Goal: Transaction & Acquisition: Book appointment/travel/reservation

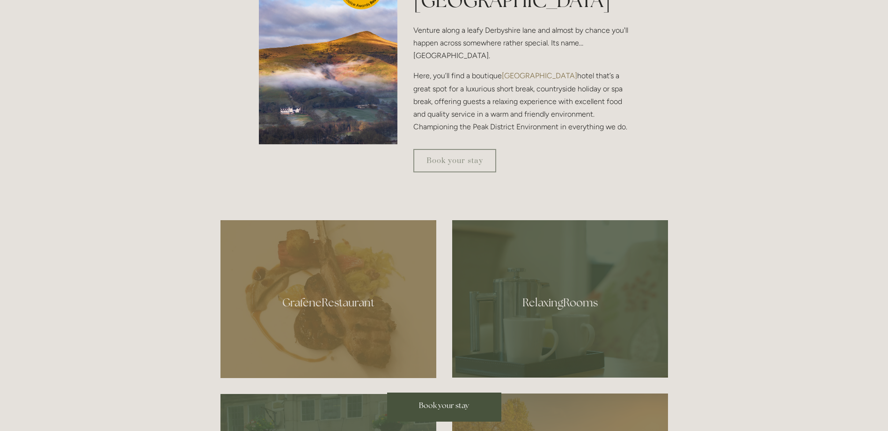
scroll to position [421, 0]
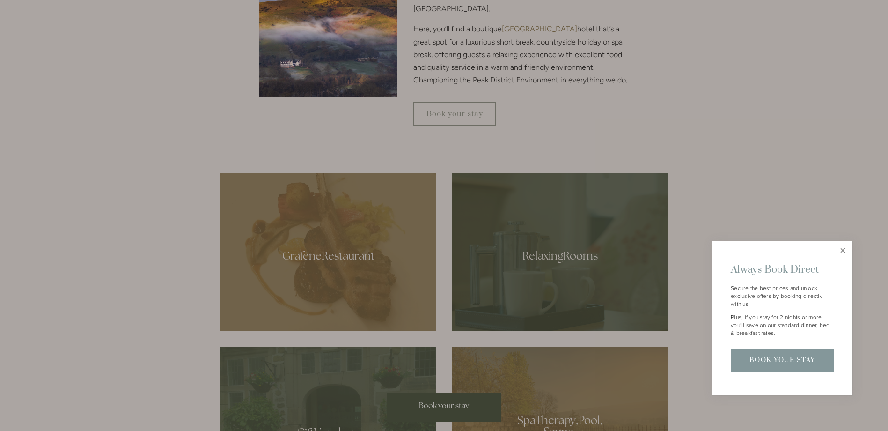
click at [843, 251] on link "Close" at bounding box center [843, 251] width 16 height 16
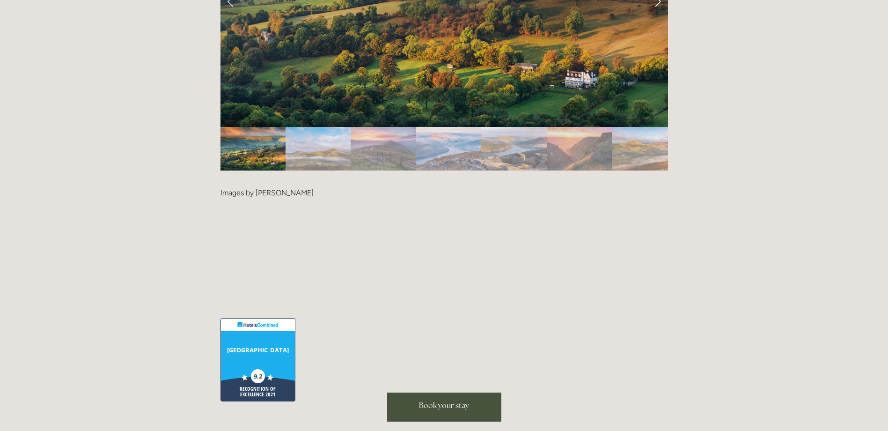
scroll to position [1920, 0]
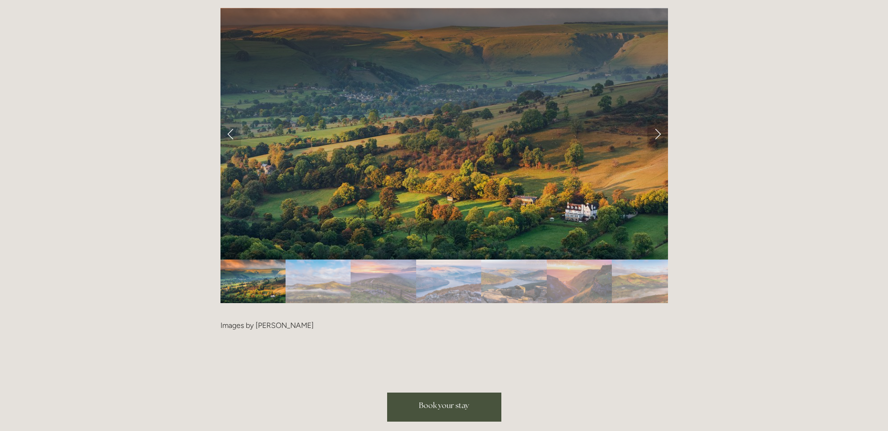
click at [652, 119] on link "Next Slide" at bounding box center [658, 133] width 21 height 28
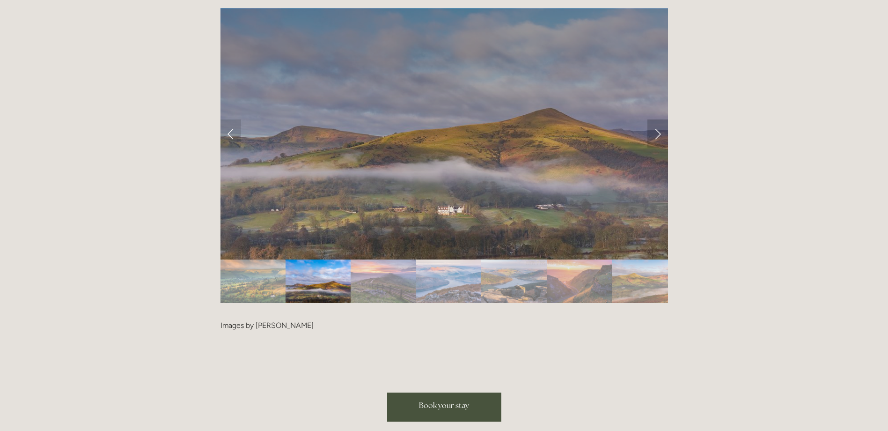
click at [653, 119] on link "Next Slide" at bounding box center [658, 133] width 21 height 28
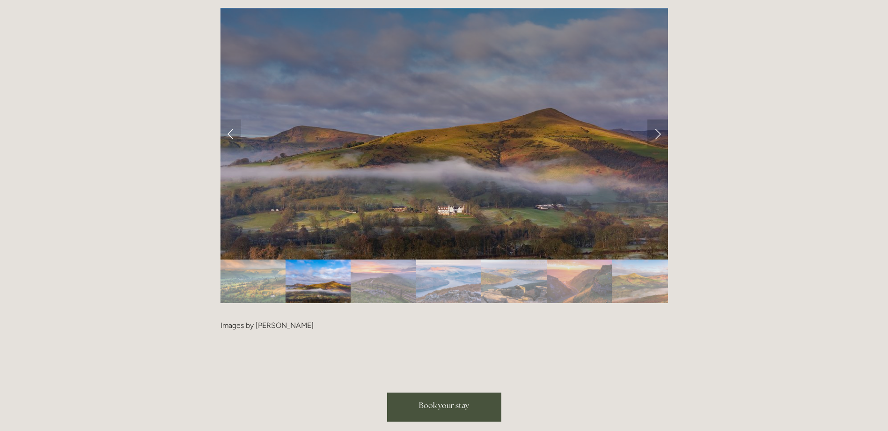
drag, startPoint x: 657, startPoint y: 103, endPoint x: 658, endPoint y: 108, distance: 4.9
click at [657, 119] on link "Next Slide" at bounding box center [658, 133] width 21 height 28
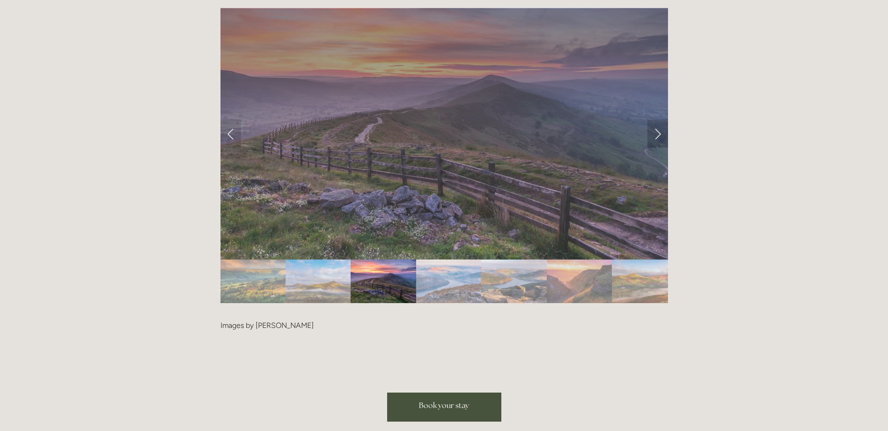
click at [659, 119] on link "Next Slide" at bounding box center [658, 133] width 21 height 28
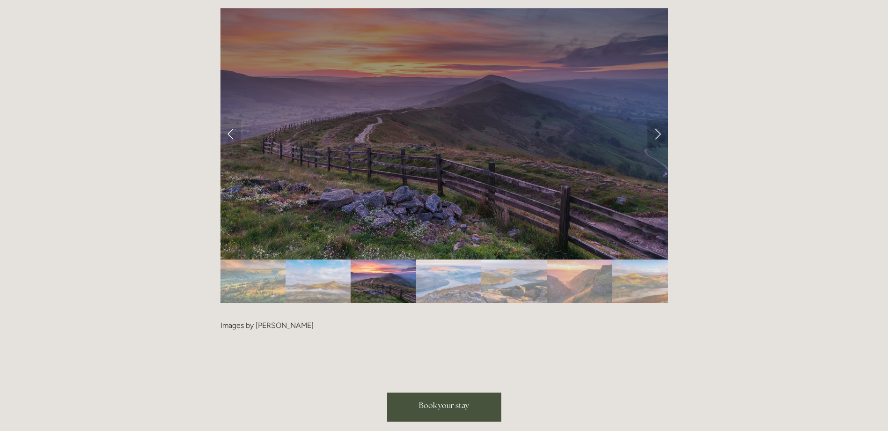
click at [659, 119] on link "Next Slide" at bounding box center [658, 133] width 21 height 28
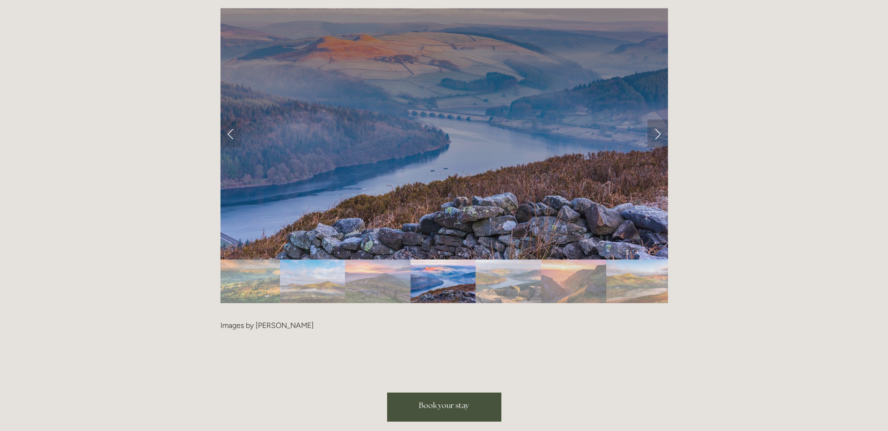
click at [659, 119] on link "Next Slide" at bounding box center [658, 133] width 21 height 28
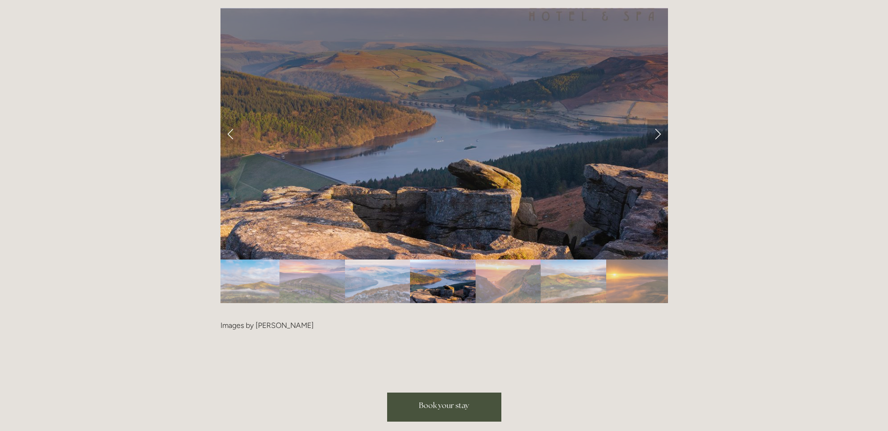
click at [659, 119] on link "Next Slide" at bounding box center [658, 133] width 21 height 28
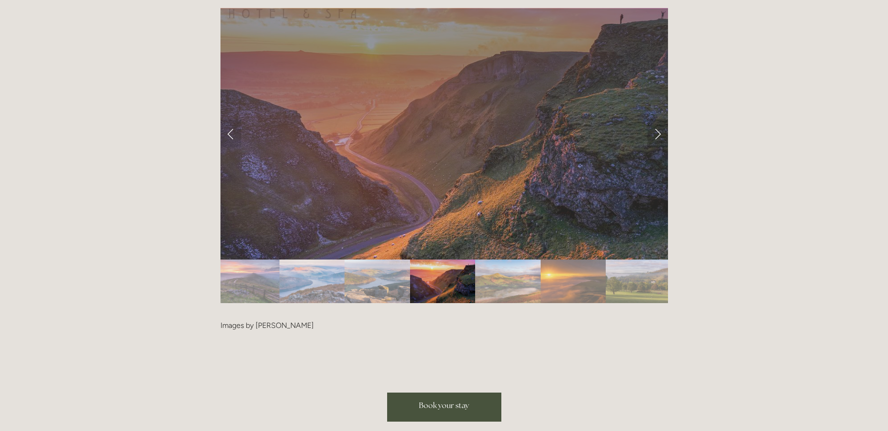
click at [659, 119] on link "Next Slide" at bounding box center [658, 133] width 21 height 28
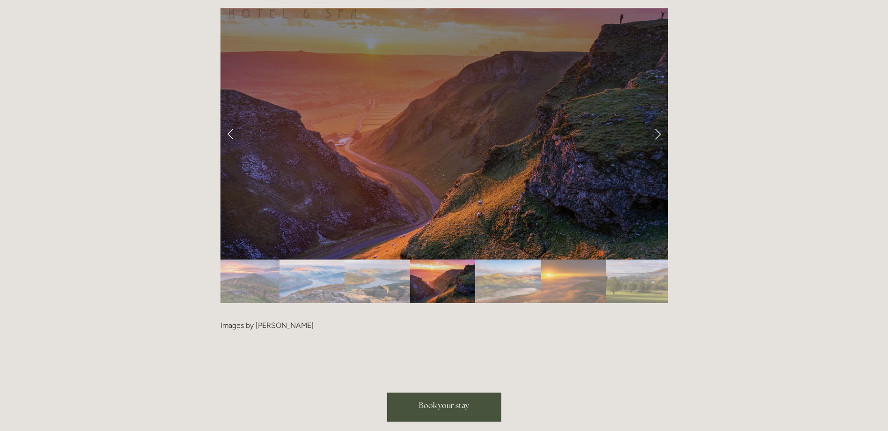
click at [659, 119] on link "Next Slide" at bounding box center [658, 133] width 21 height 28
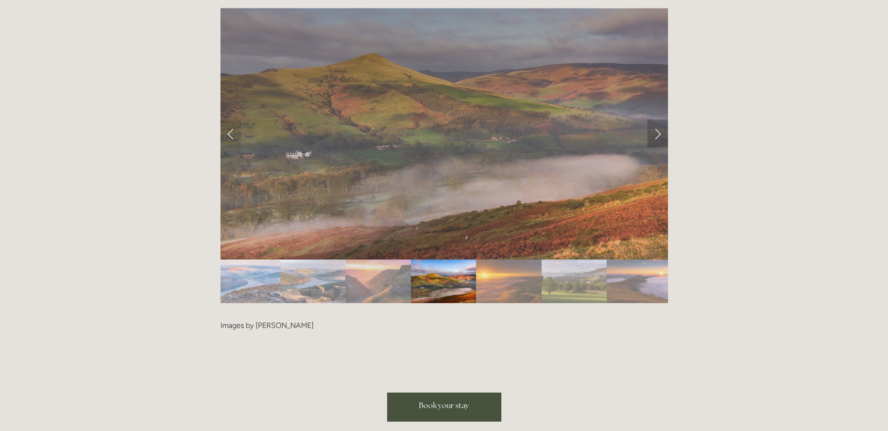
click at [659, 119] on link "Next Slide" at bounding box center [658, 133] width 21 height 28
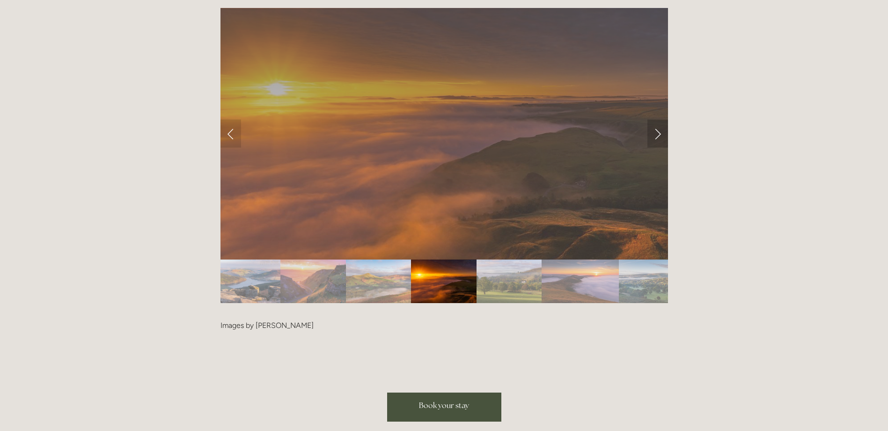
click at [659, 119] on link "Next Slide" at bounding box center [658, 133] width 21 height 28
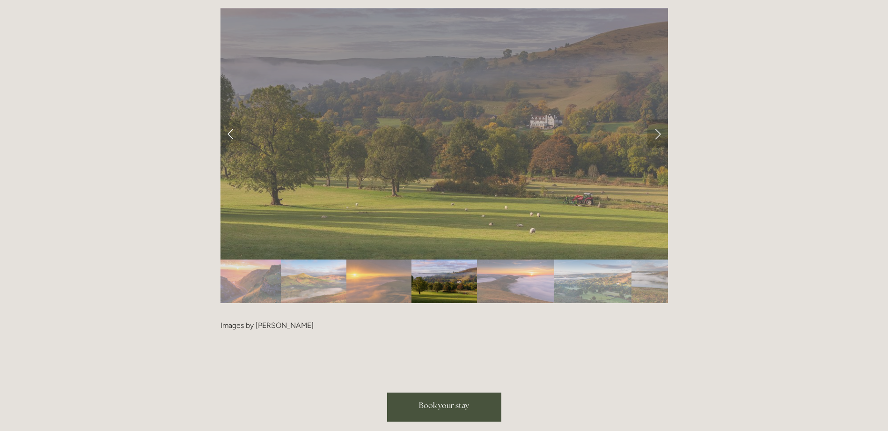
click at [657, 119] on link "Next Slide" at bounding box center [658, 133] width 21 height 28
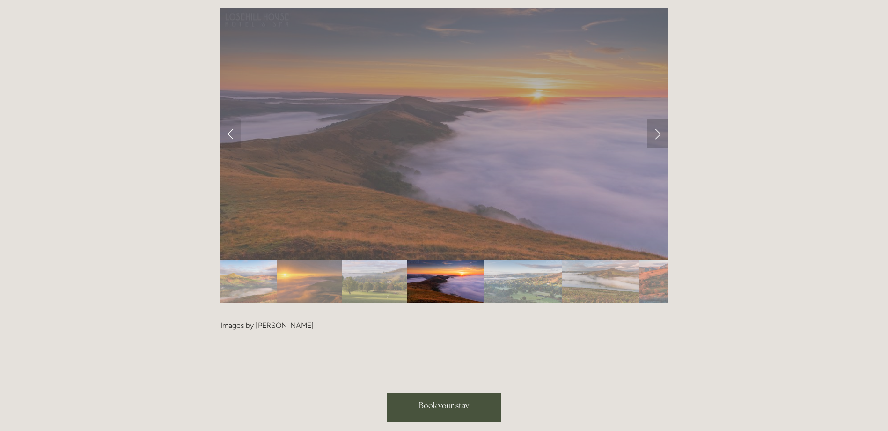
click at [657, 119] on link "Next Slide" at bounding box center [658, 133] width 21 height 28
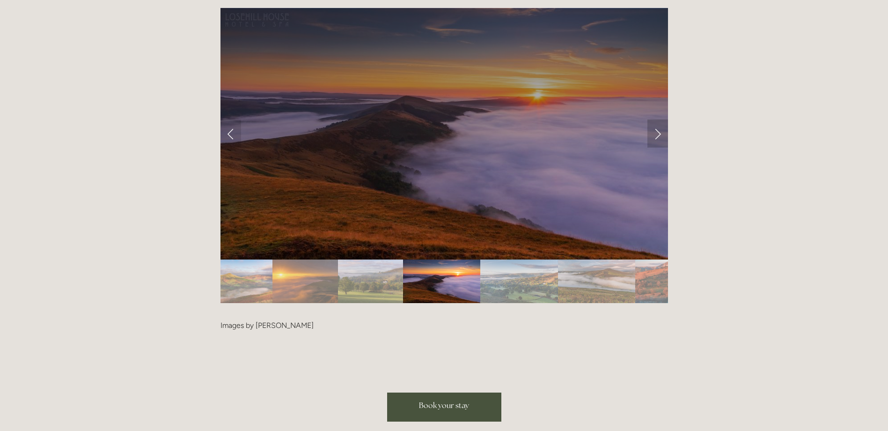
click at [657, 119] on link "Next Slide" at bounding box center [658, 133] width 21 height 28
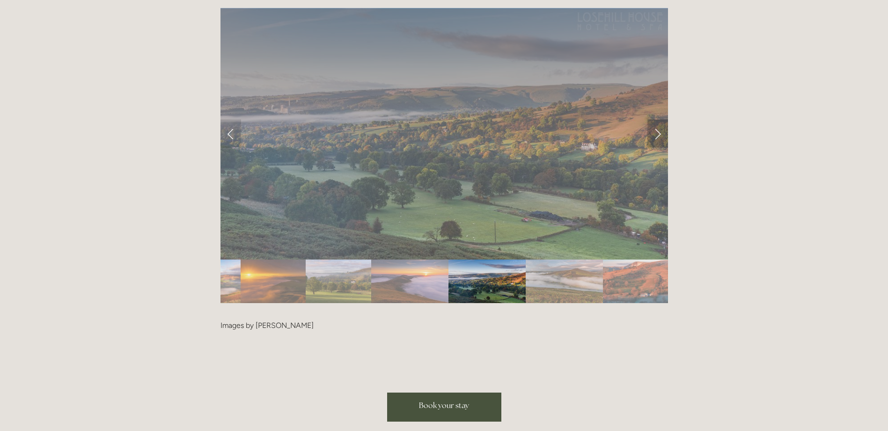
click at [657, 119] on link "Next Slide" at bounding box center [658, 133] width 21 height 28
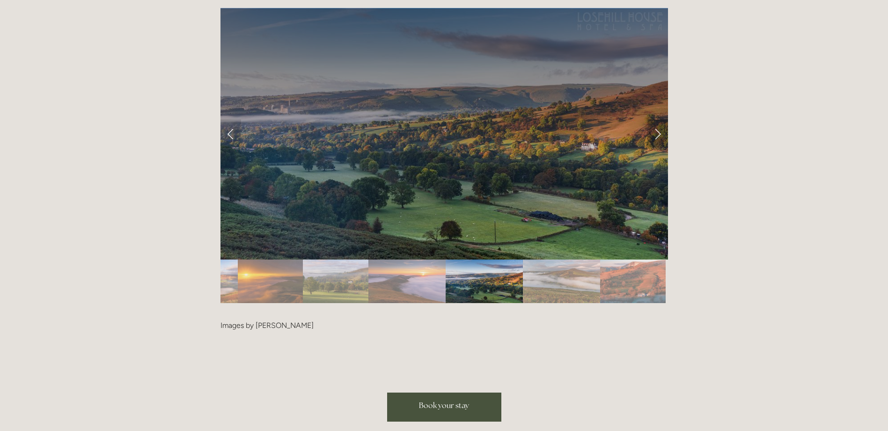
click at [657, 119] on link "Next Slide" at bounding box center [658, 133] width 21 height 28
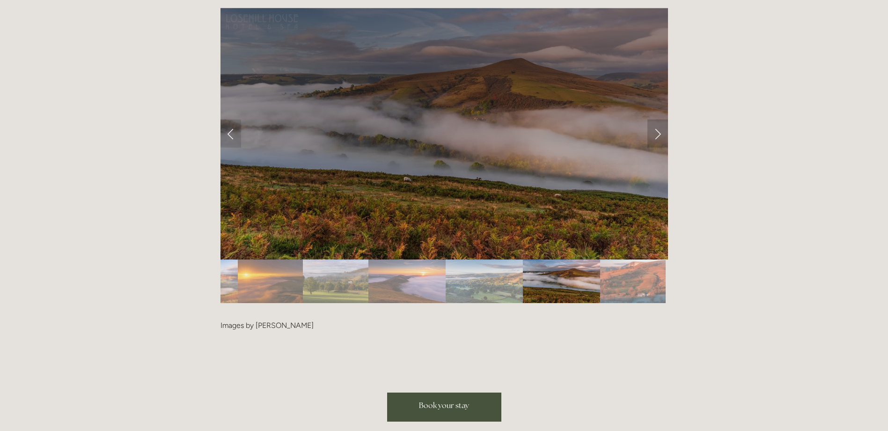
click at [657, 119] on link "Next Slide" at bounding box center [658, 133] width 21 height 28
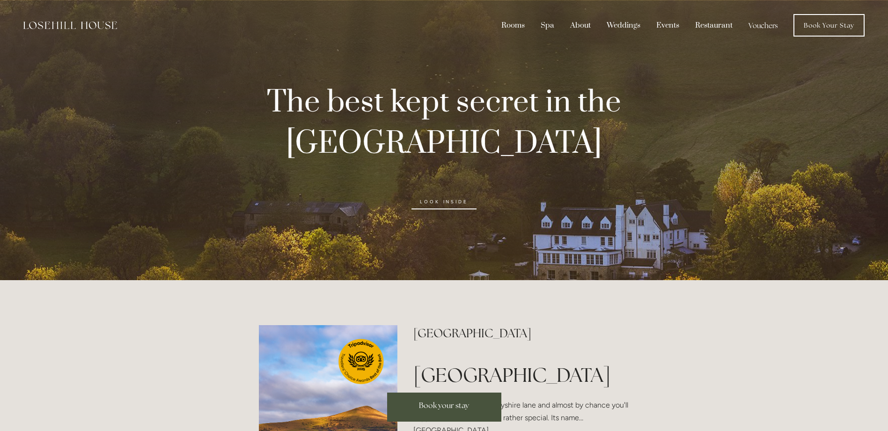
click at [439, 202] on link "look inside" at bounding box center [444, 201] width 65 height 15
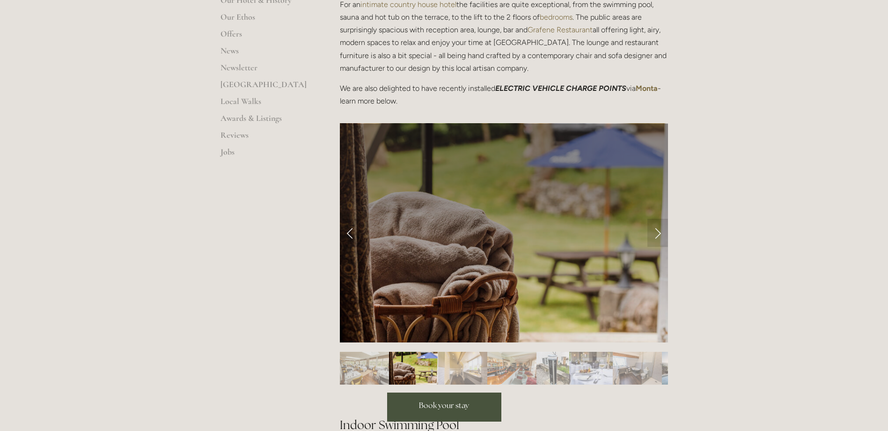
scroll to position [234, 0]
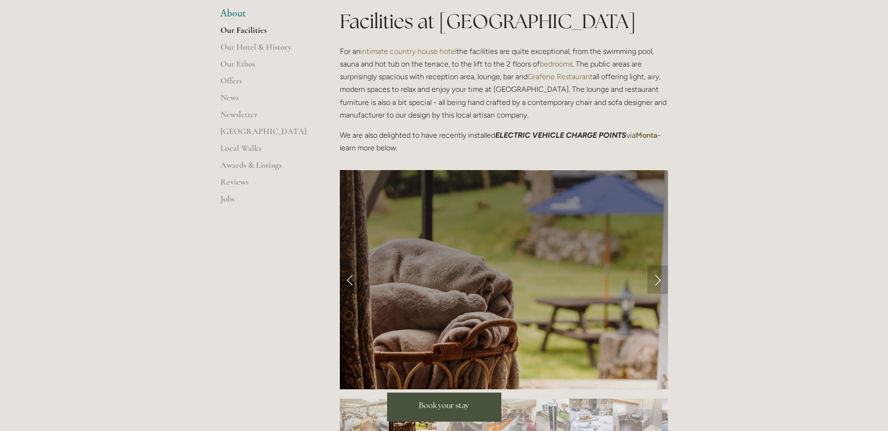
click at [659, 278] on link "Next Slide" at bounding box center [658, 280] width 21 height 28
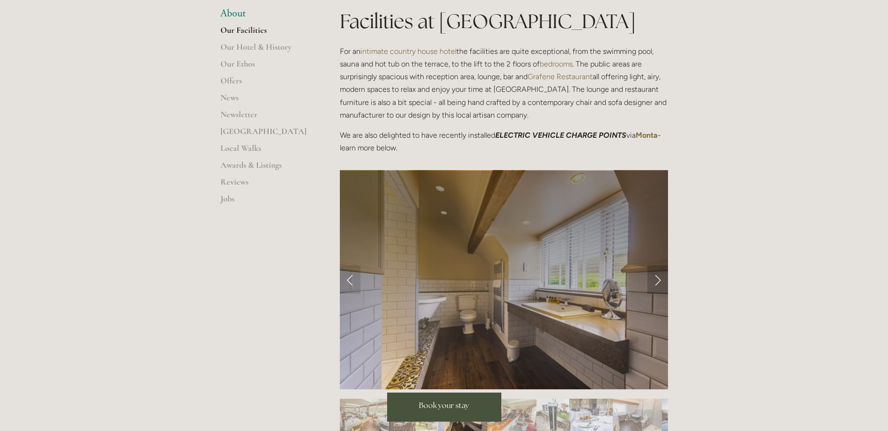
click at [659, 278] on link "Next Slide" at bounding box center [658, 280] width 21 height 28
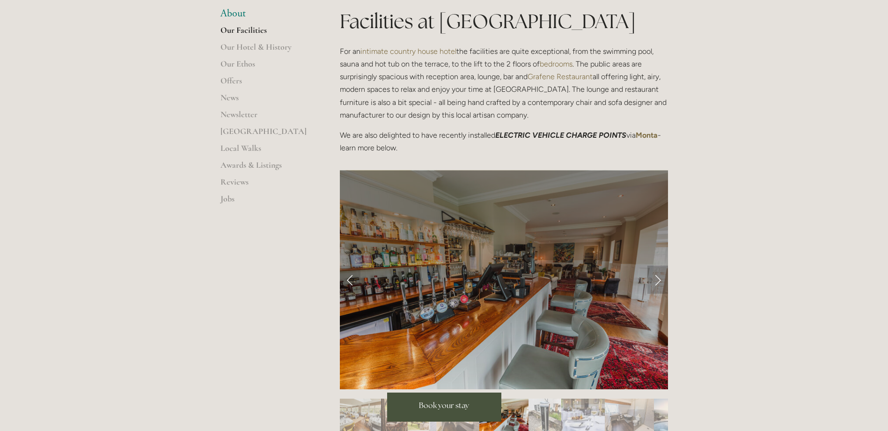
click at [655, 285] on link "Next Slide" at bounding box center [658, 280] width 21 height 28
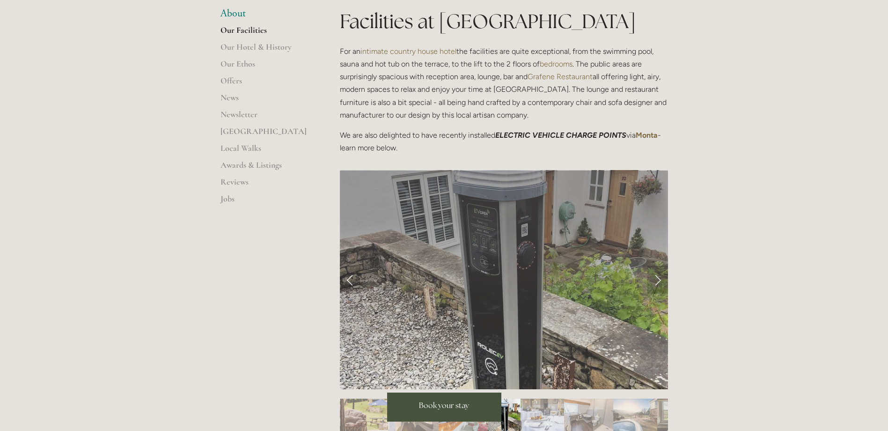
click at [653, 286] on link "Next Slide" at bounding box center [658, 280] width 21 height 28
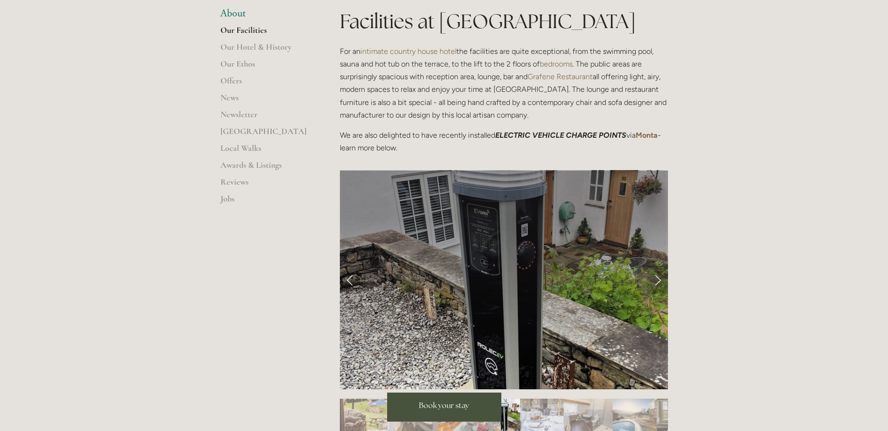
click at [651, 280] on link "Next Slide" at bounding box center [658, 280] width 21 height 28
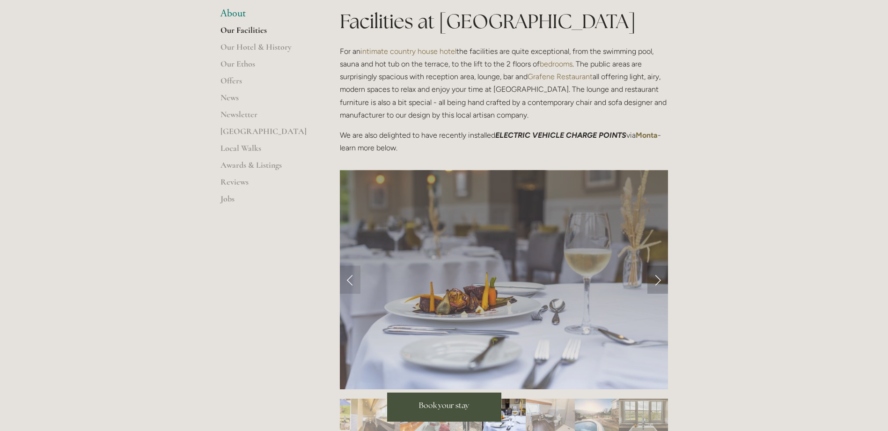
click at [656, 282] on link "Next Slide" at bounding box center [658, 280] width 21 height 28
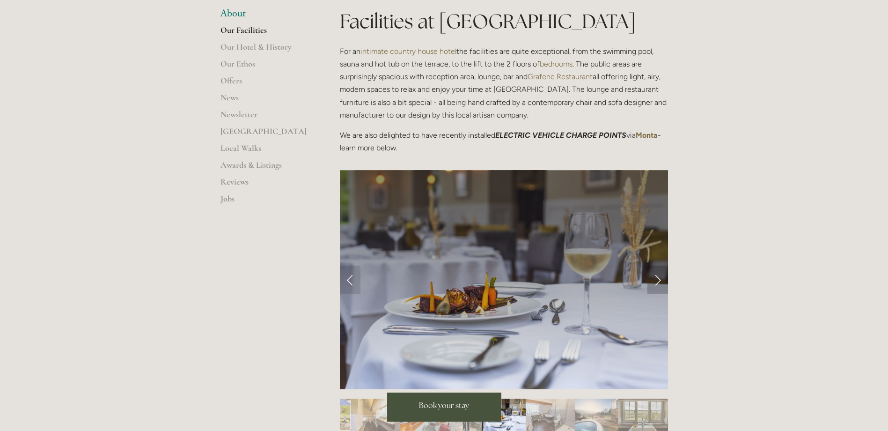
click at [656, 282] on link "Next Slide" at bounding box center [658, 280] width 21 height 28
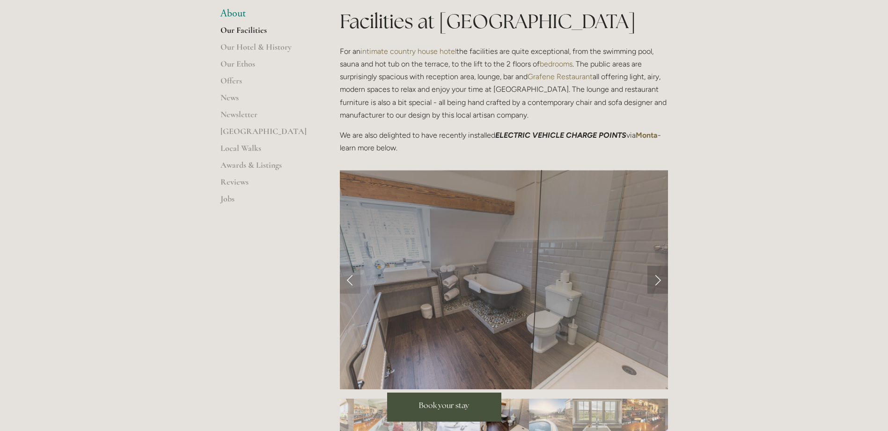
click at [661, 282] on link "Next Slide" at bounding box center [658, 280] width 21 height 28
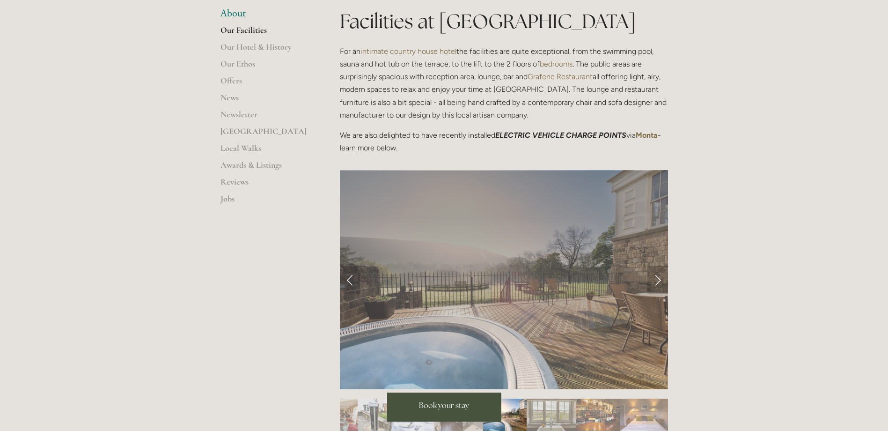
click at [661, 282] on link "Next Slide" at bounding box center [658, 280] width 21 height 28
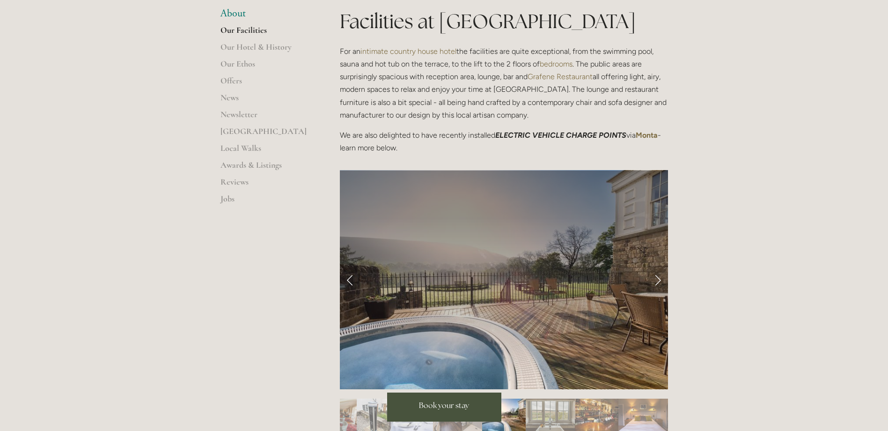
click at [661, 282] on link "Next Slide" at bounding box center [658, 280] width 21 height 28
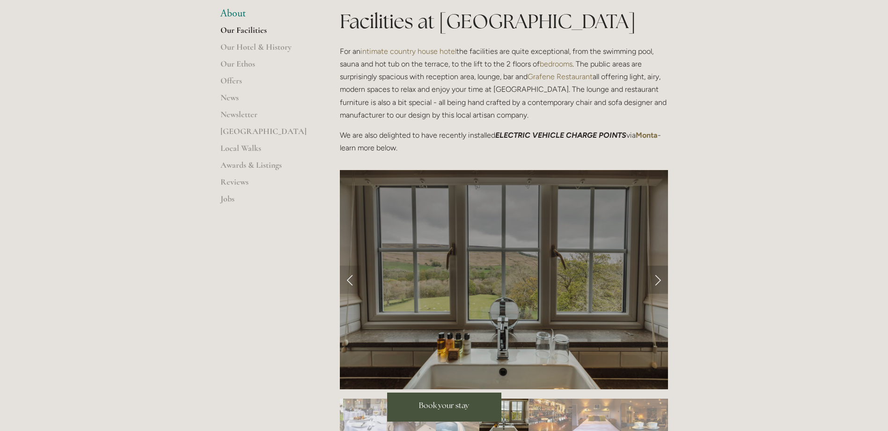
click at [661, 282] on link "Next Slide" at bounding box center [658, 280] width 21 height 28
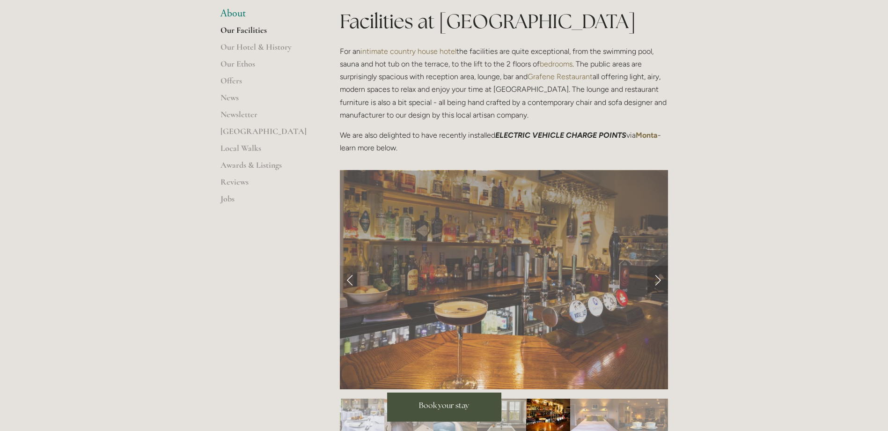
click at [661, 282] on link "Next Slide" at bounding box center [658, 280] width 21 height 28
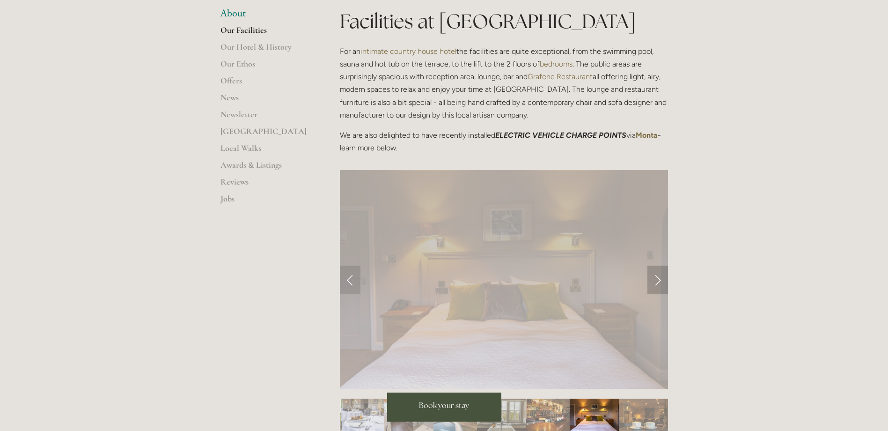
click at [661, 282] on link "Next Slide" at bounding box center [658, 280] width 21 height 28
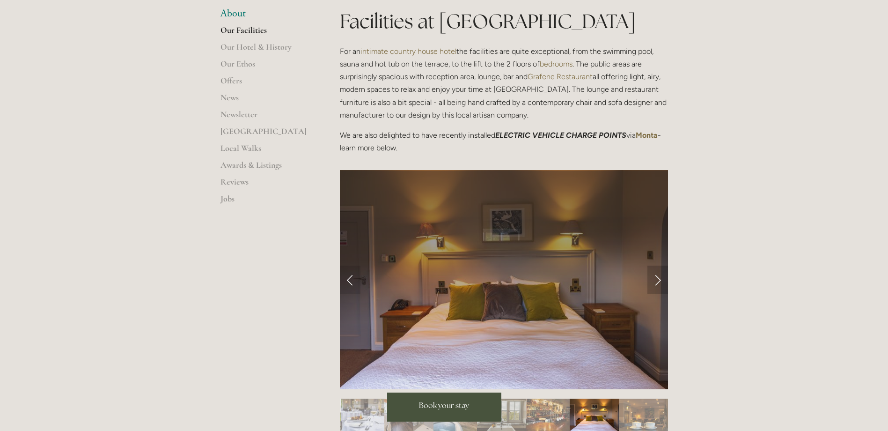
click at [661, 282] on link "Next Slide" at bounding box center [658, 280] width 21 height 28
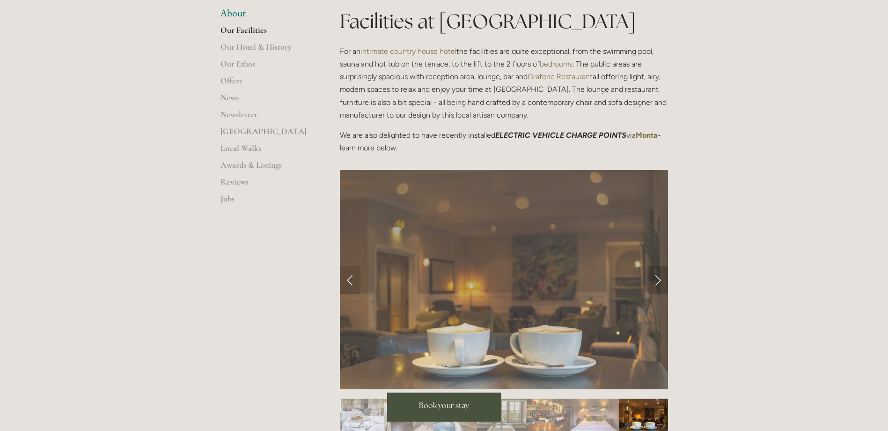
click at [661, 282] on link "Next Slide" at bounding box center [658, 280] width 21 height 28
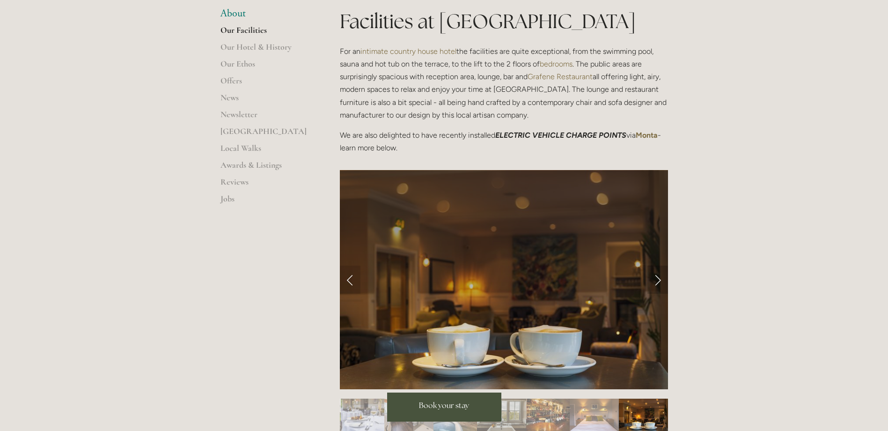
click at [660, 282] on link "Next Slide" at bounding box center [658, 280] width 21 height 28
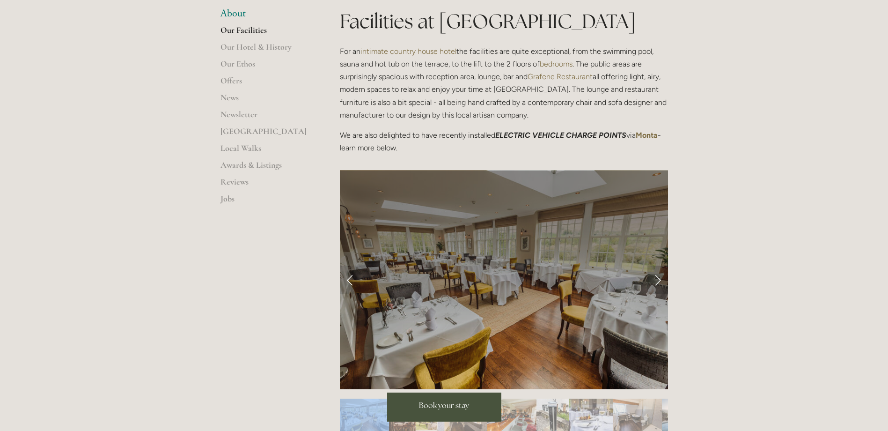
click at [660, 282] on link "Next Slide" at bounding box center [658, 280] width 21 height 28
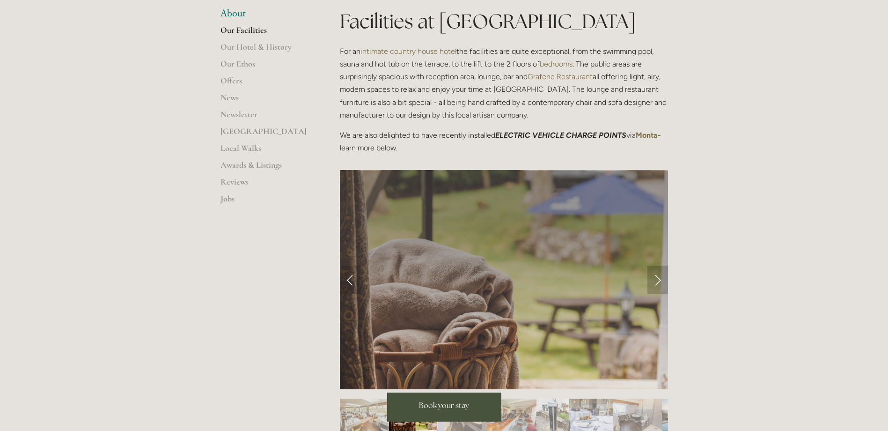
click at [660, 282] on link "Next Slide" at bounding box center [658, 280] width 21 height 28
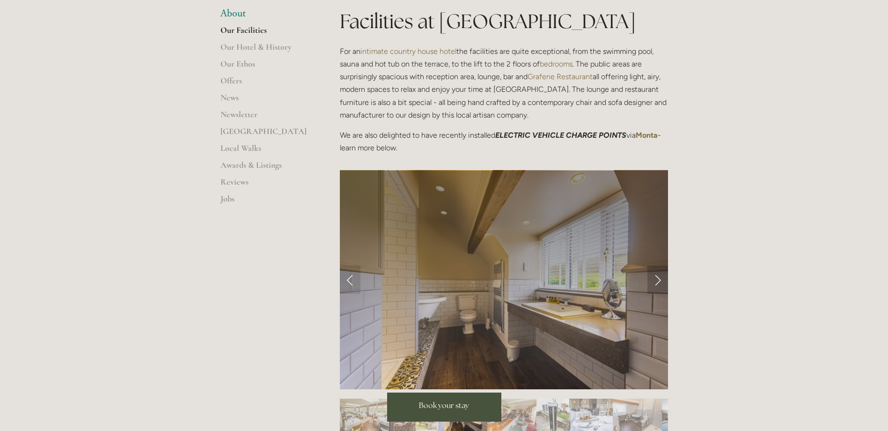
click at [660, 282] on link "Next Slide" at bounding box center [658, 280] width 21 height 28
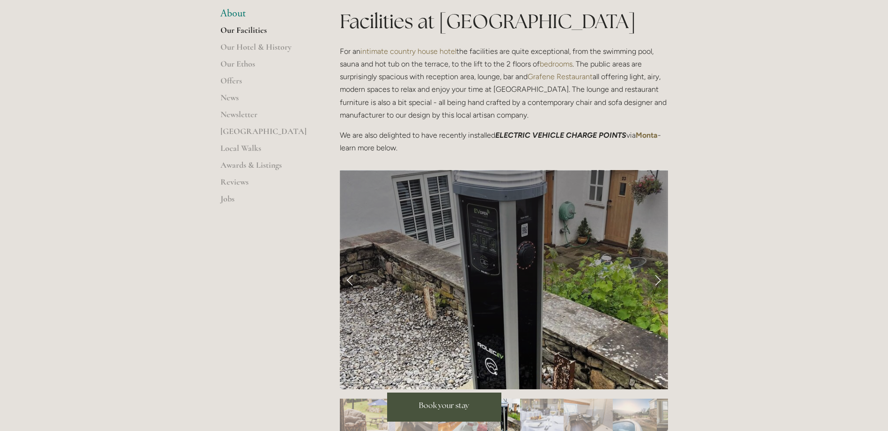
click at [658, 285] on link "Next Slide" at bounding box center [658, 280] width 21 height 28
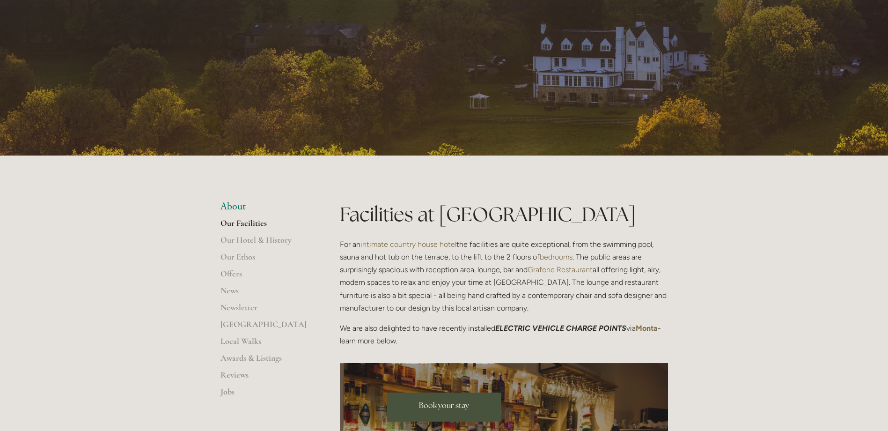
scroll to position [0, 0]
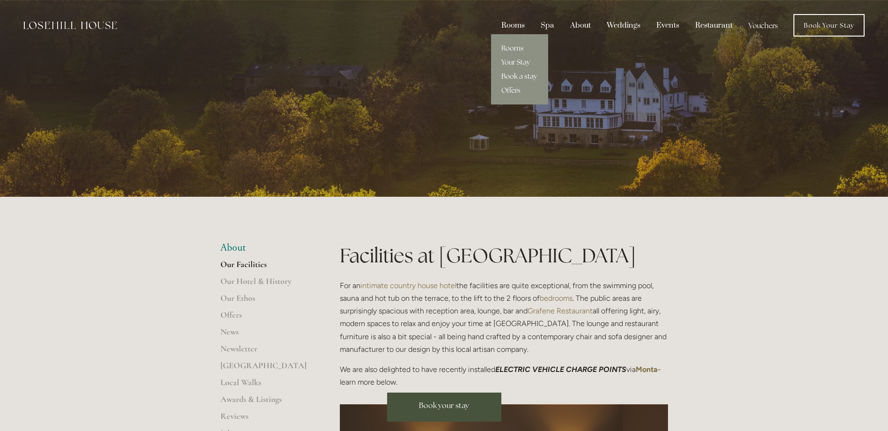
click at [516, 77] on link "Book a stay" at bounding box center [519, 76] width 57 height 14
